Goal: Task Accomplishment & Management: Manage account settings

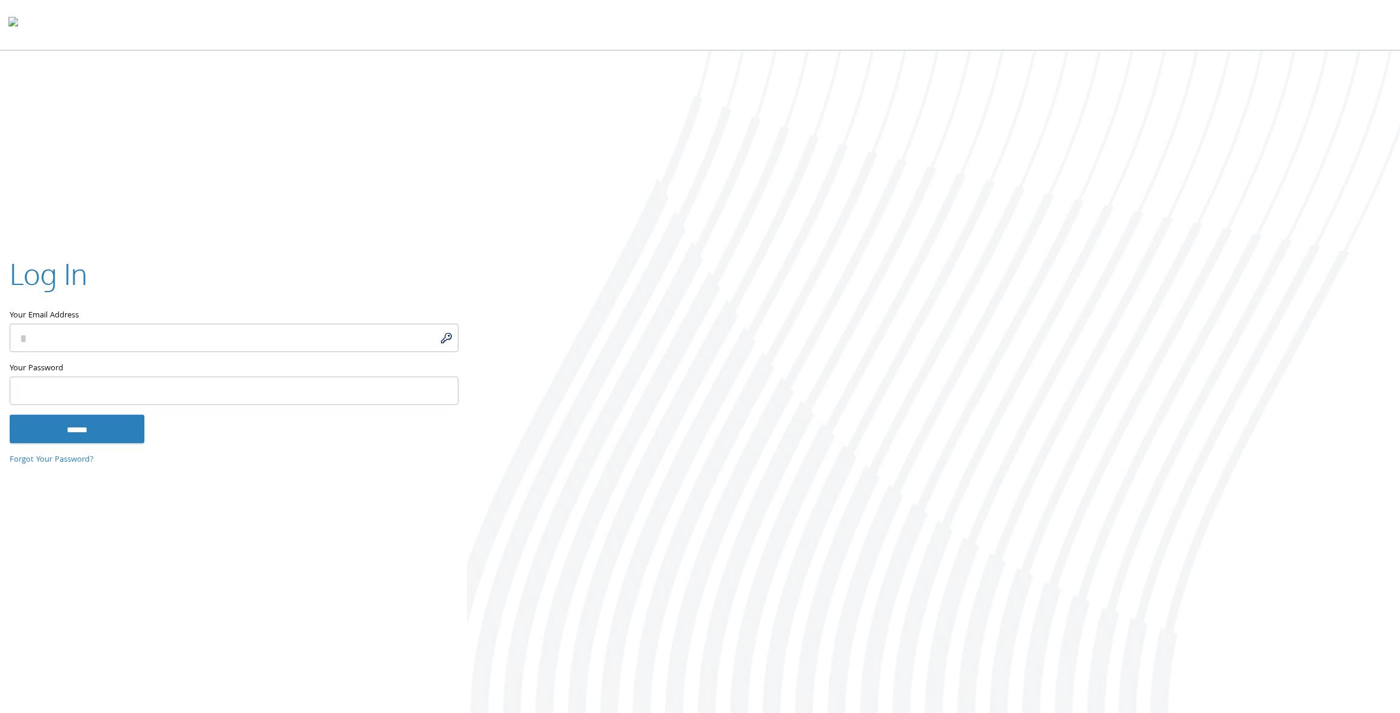
click at [440, 336] on input "Your Email Address" at bounding box center [234, 338] width 449 height 28
type input "**********"
click at [46, 431] on input "******" at bounding box center [77, 429] width 135 height 29
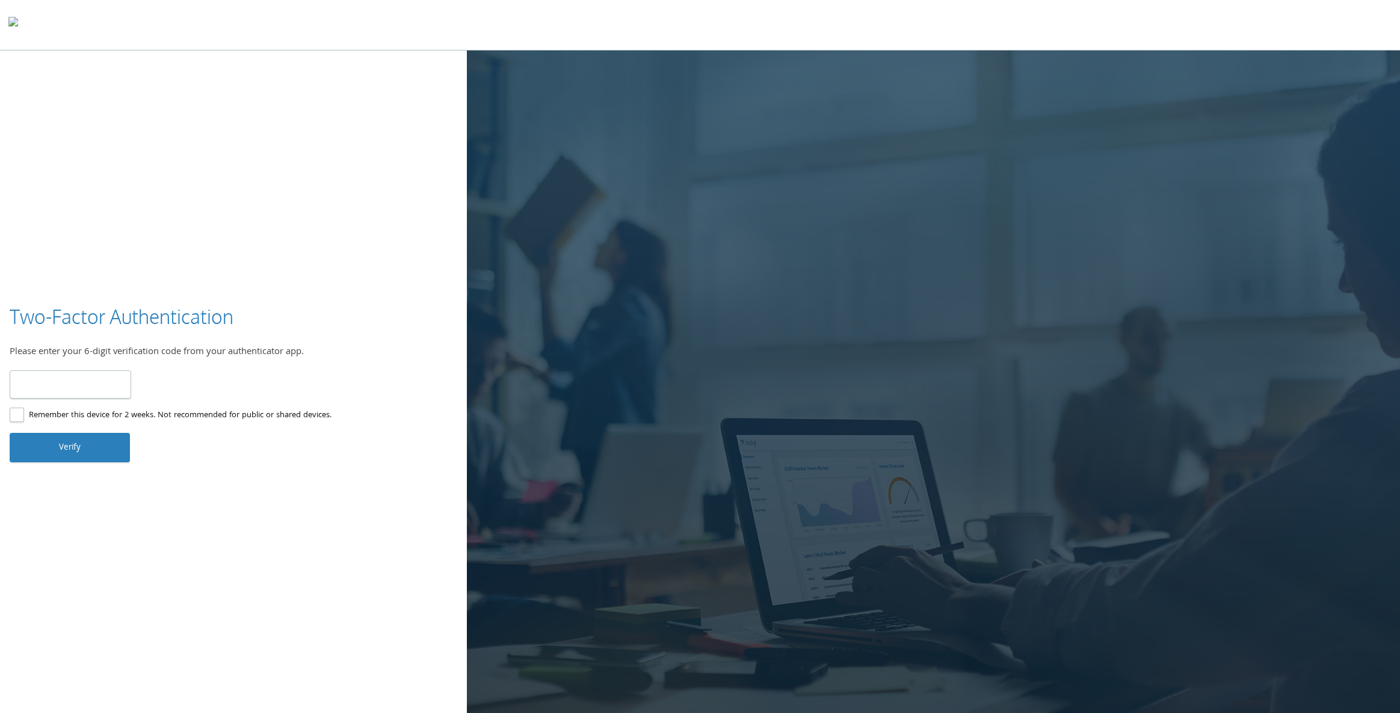
type input "******"
